Goal: Information Seeking & Learning: Learn about a topic

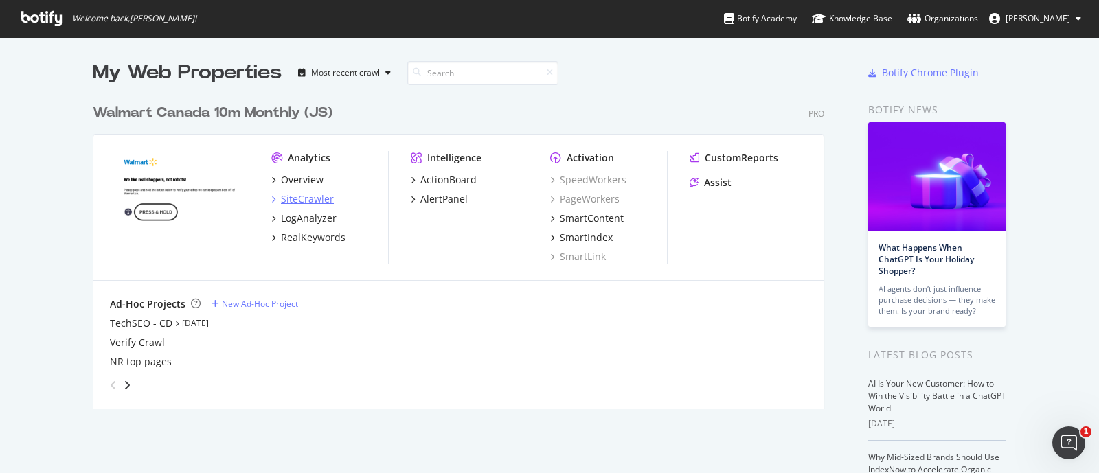
click at [285, 196] on div "SiteCrawler" at bounding box center [307, 199] width 53 height 14
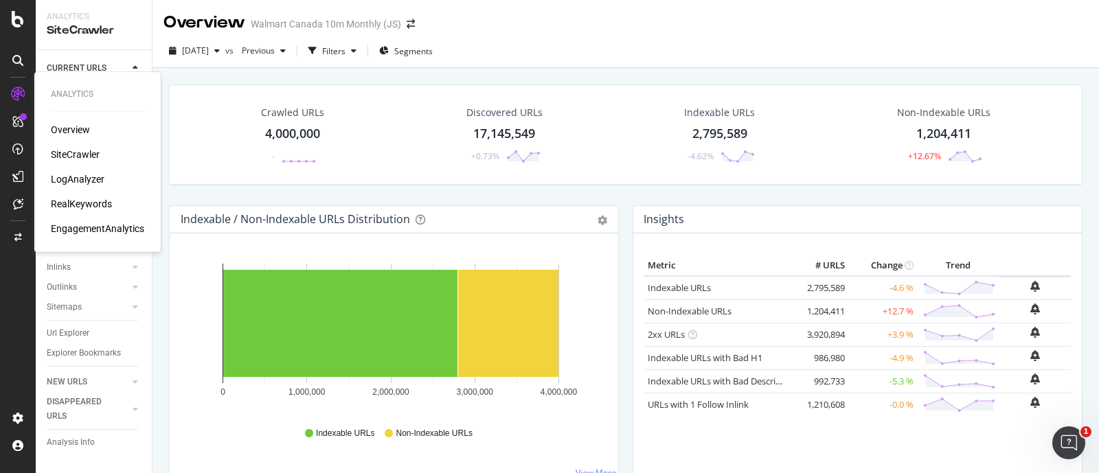
click at [91, 205] on div "RealKeywords" at bounding box center [81, 204] width 61 height 14
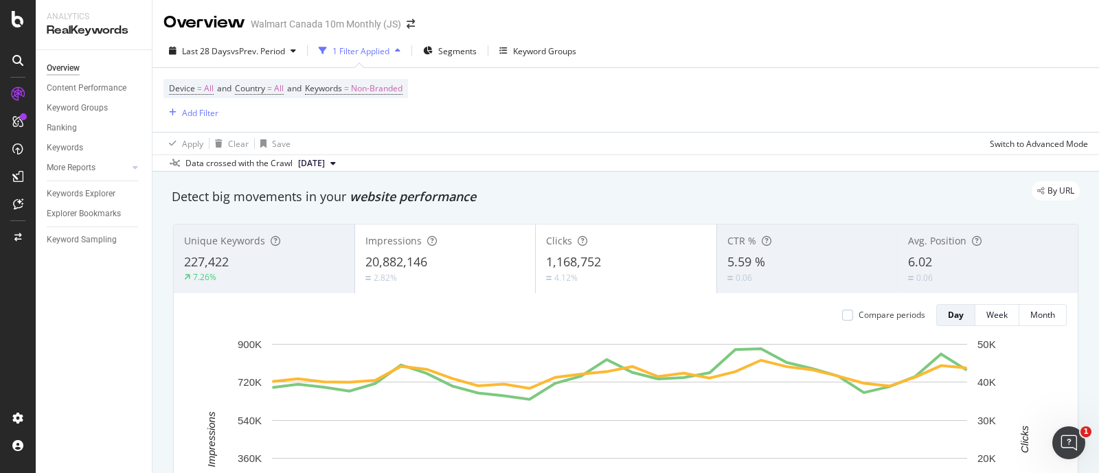
click at [414, 267] on span "20,882,146" at bounding box center [396, 261] width 62 height 16
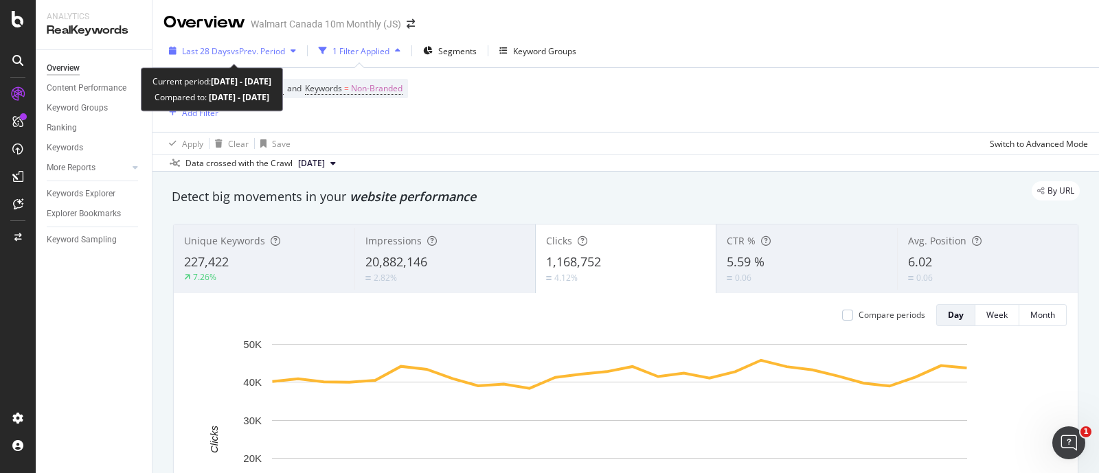
click at [289, 53] on div "button" at bounding box center [293, 51] width 16 height 8
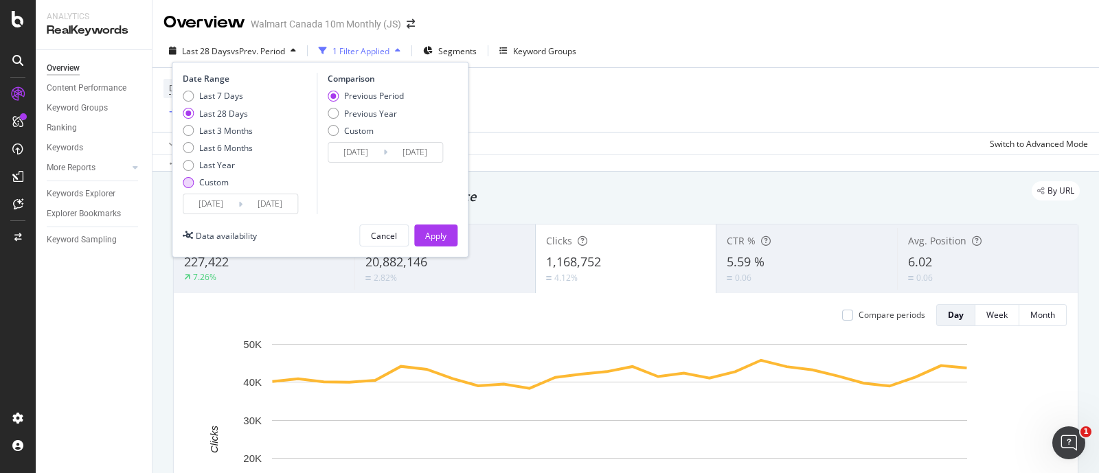
click at [189, 184] on div "Custom" at bounding box center [188, 182] width 11 height 11
click at [196, 203] on input "[DATE]" at bounding box center [210, 203] width 55 height 19
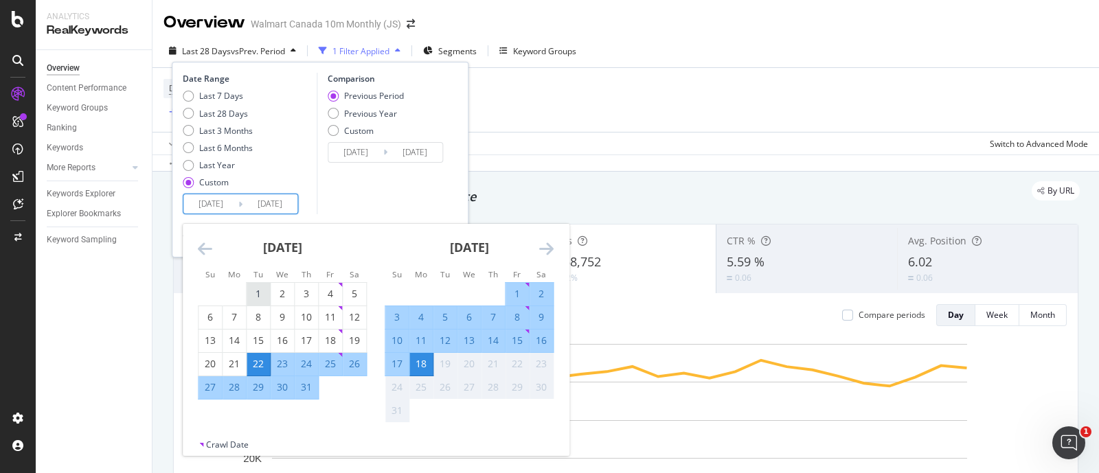
click at [251, 290] on div "1" at bounding box center [258, 294] width 23 height 14
type input "[DATE]"
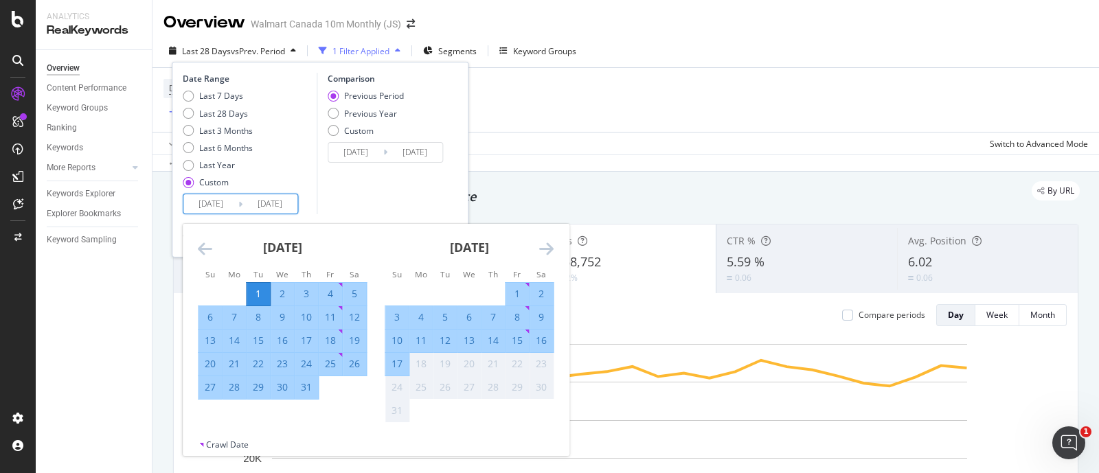
click at [304, 387] on div "31" at bounding box center [306, 388] width 23 height 14
type input "[DATE]"
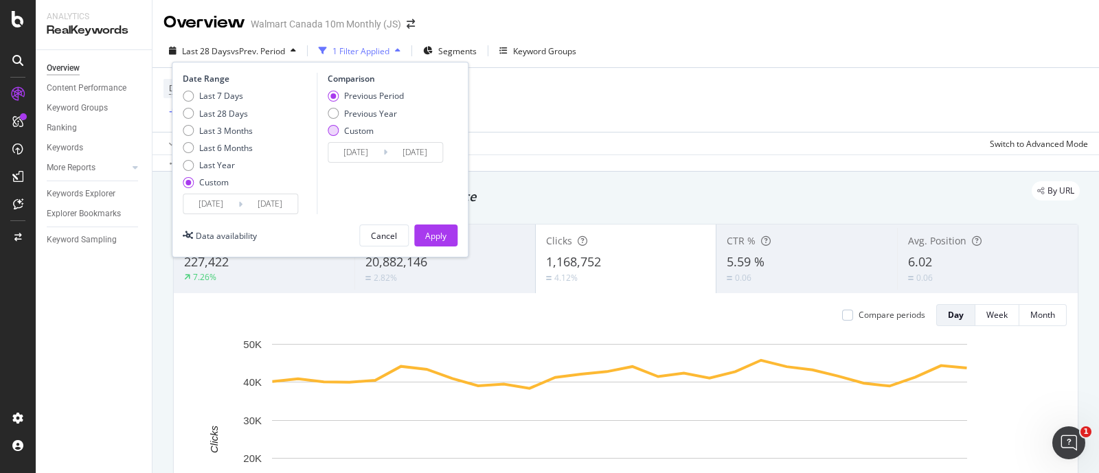
click at [334, 129] on div "Custom" at bounding box center [333, 130] width 11 height 11
click at [334, 115] on div "Previous Year" at bounding box center [333, 113] width 11 height 11
type input "[DATE]"
click at [351, 154] on input "[DATE]" at bounding box center [355, 152] width 55 height 19
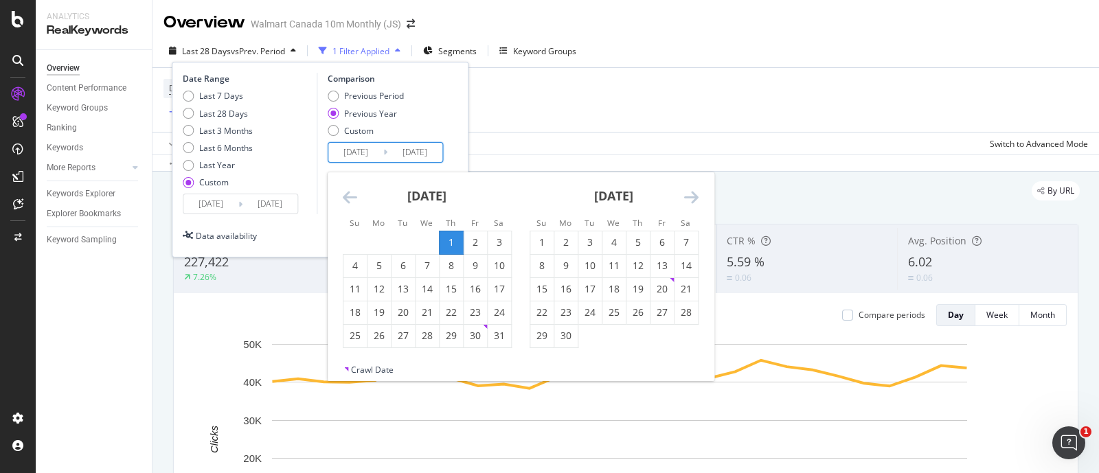
click at [343, 196] on icon "Move backward to switch to the previous month." at bounding box center [350, 197] width 14 height 16
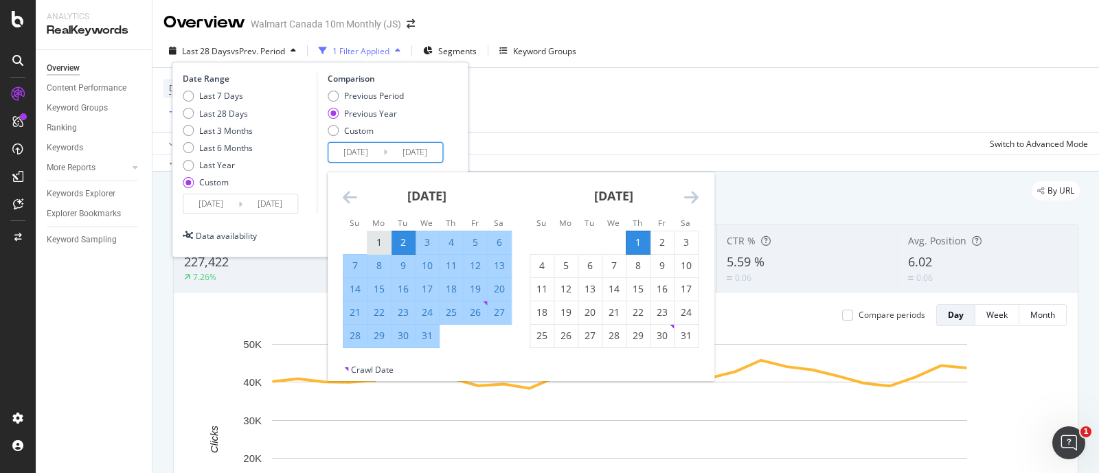
click at [381, 243] on div "1" at bounding box center [378, 243] width 23 height 14
type input "[DATE]"
click at [429, 338] on div "31" at bounding box center [427, 336] width 23 height 14
type input "[DATE]"
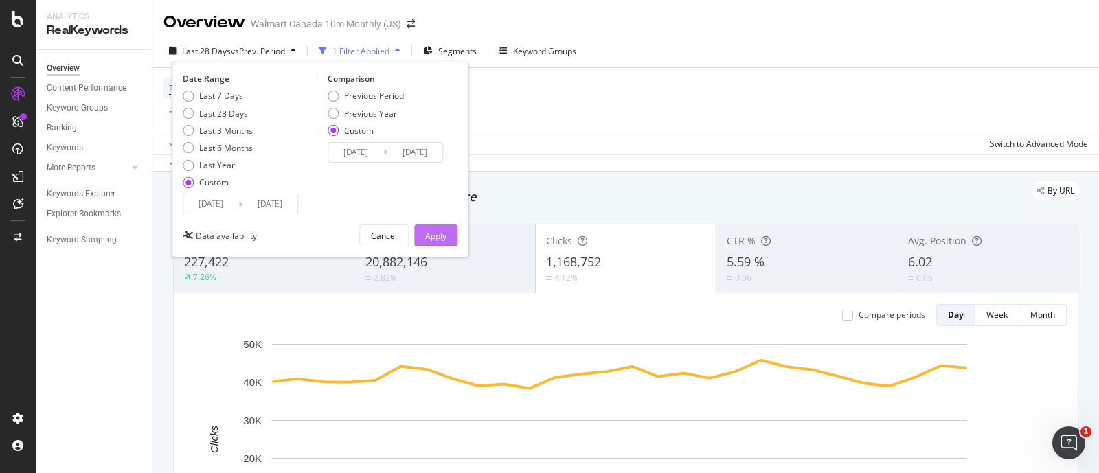
click at [431, 235] on div "Apply" at bounding box center [435, 236] width 21 height 12
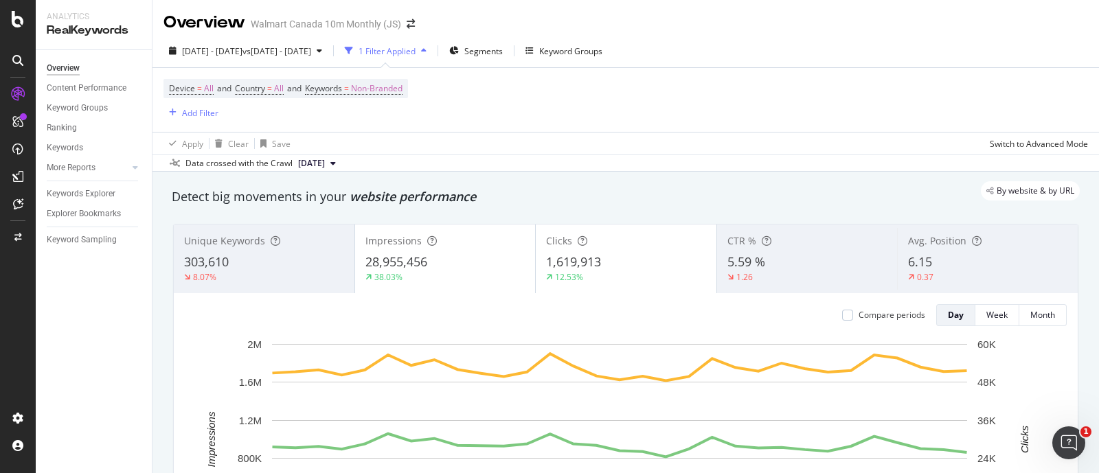
click at [462, 268] on div "28,955,456" at bounding box center [445, 262] width 160 height 18
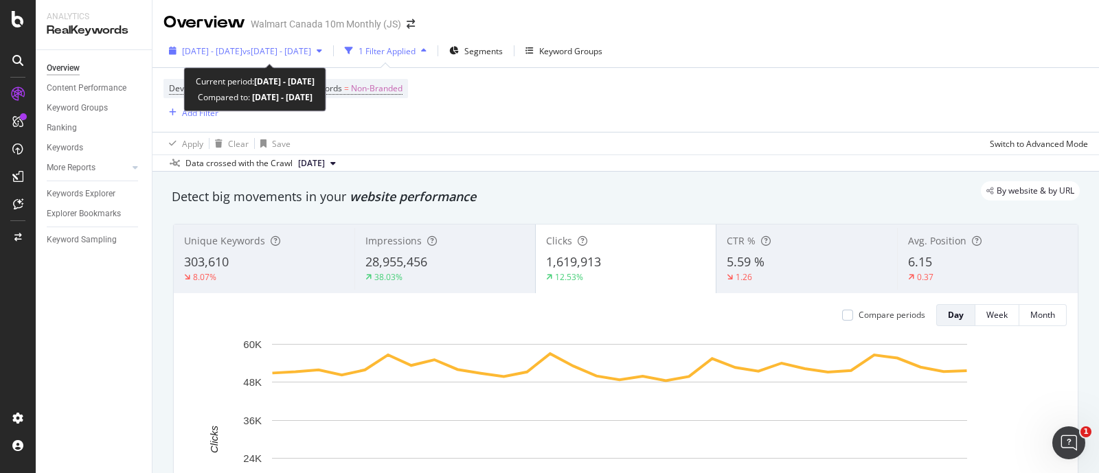
click at [328, 53] on div "button" at bounding box center [319, 51] width 16 height 8
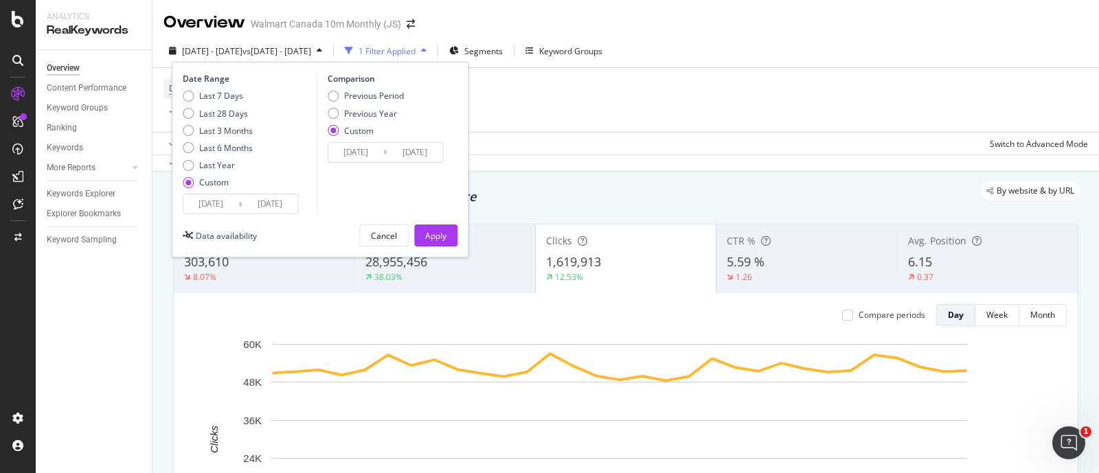
click at [547, 159] on div "Data crossed with the Crawl [DATE]" at bounding box center [625, 163] width 947 height 16
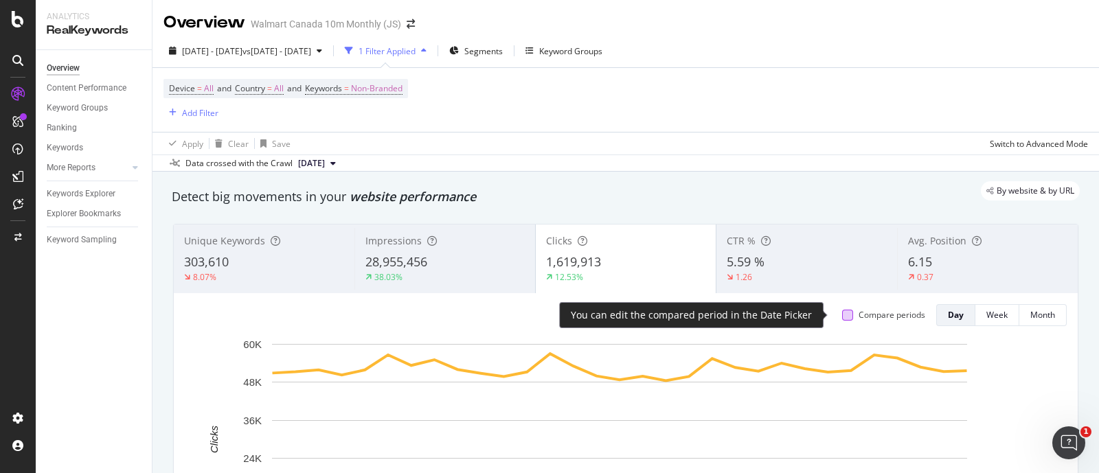
click at [842, 317] on div at bounding box center [847, 315] width 11 height 11
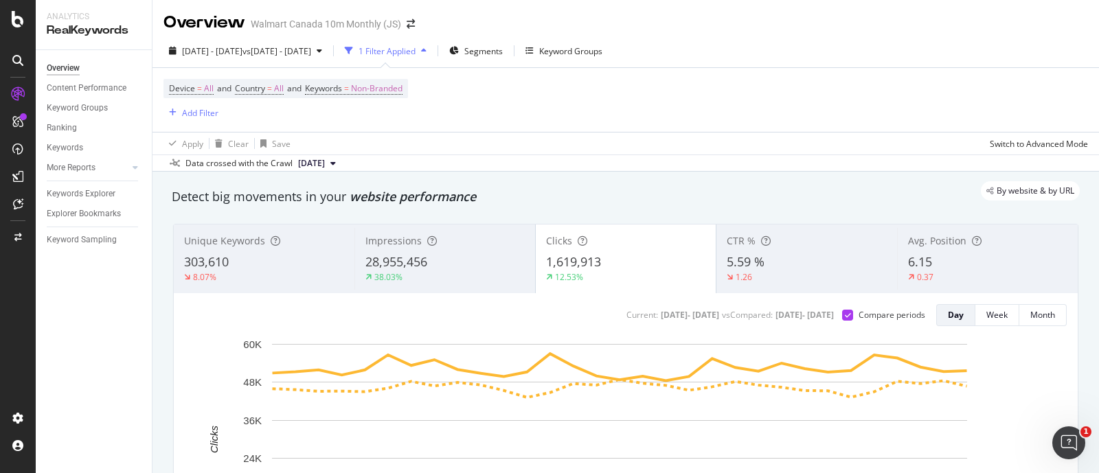
scroll to position [85, 0]
